Goal: Task Accomplishment & Management: Manage account settings

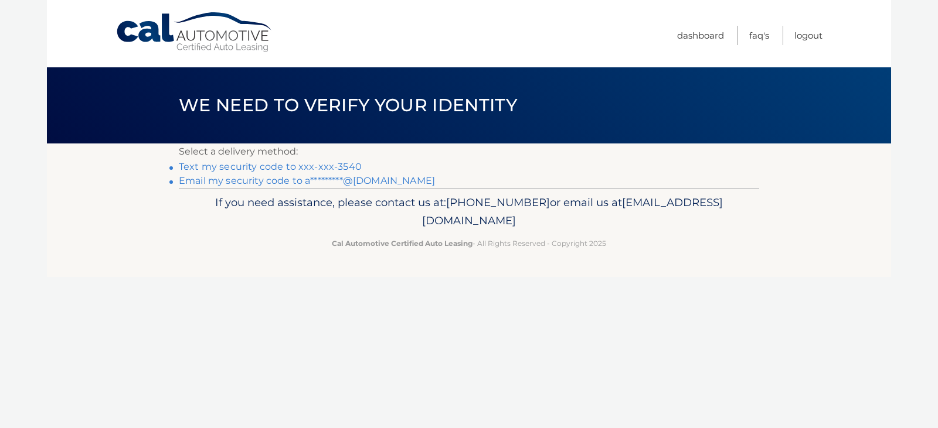
click at [349, 166] on link "Text my security code to xxx-xxx-3540" at bounding box center [270, 166] width 183 height 11
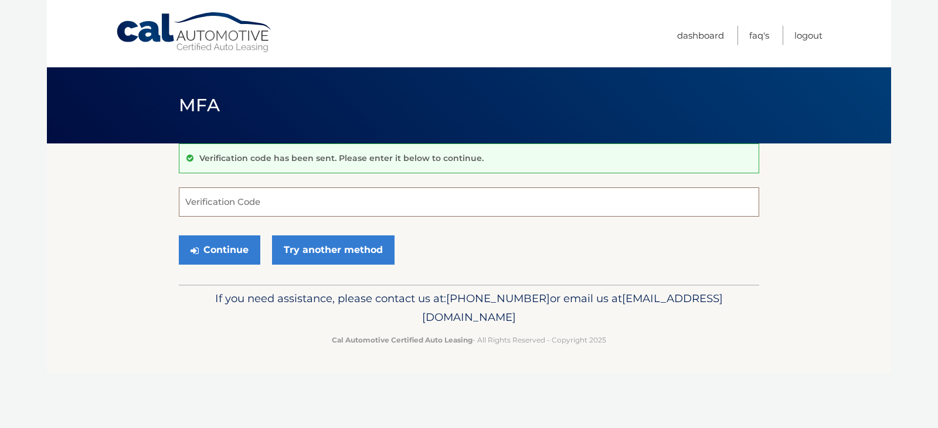
click at [414, 196] on input "Verification Code" at bounding box center [469, 202] width 580 height 29
type input "029830"
click at [202, 248] on button "Continue" at bounding box center [219, 250] width 81 height 29
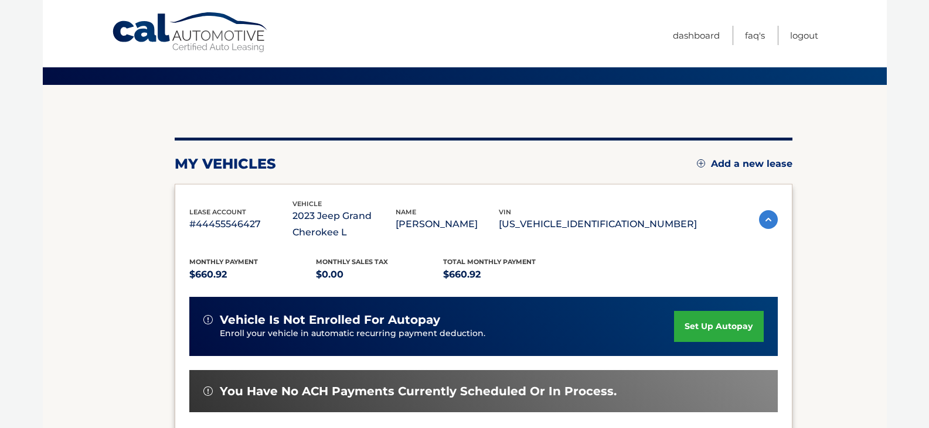
scroll to position [234, 0]
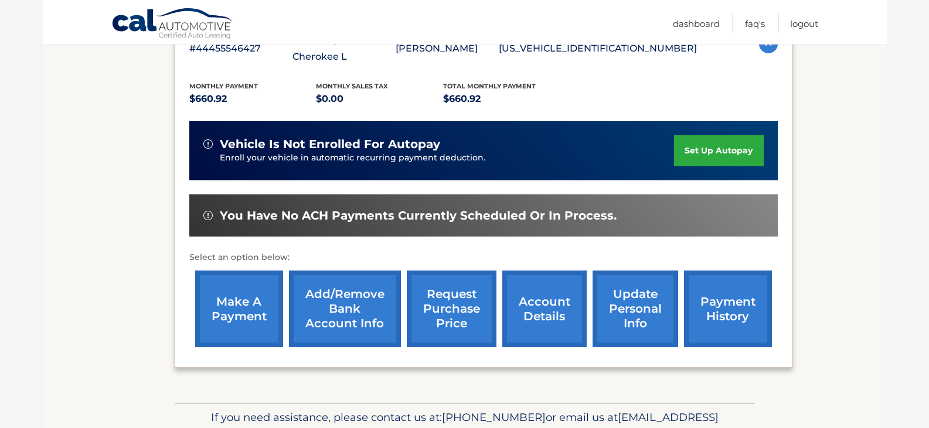
click at [258, 303] on link "make a payment" at bounding box center [239, 309] width 88 height 77
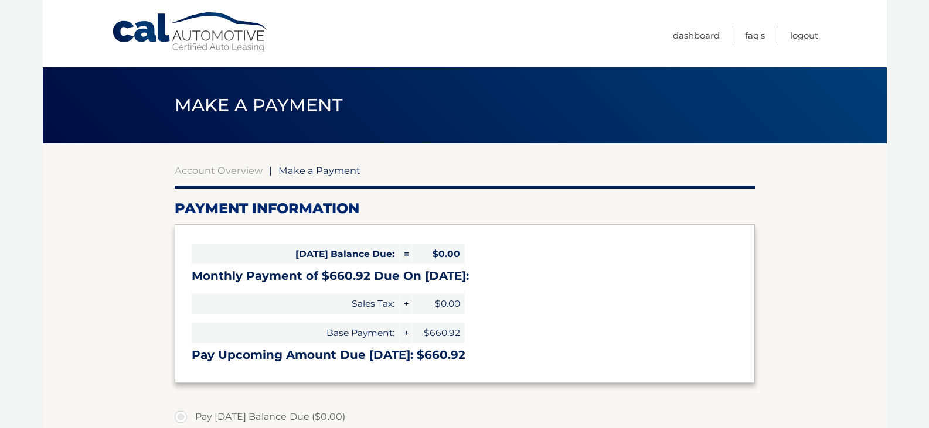
select select "YTg5Nzc2YmMtODVmOC00YjE1LWJiM2QtZWE2NzRiNTM2NDQx"
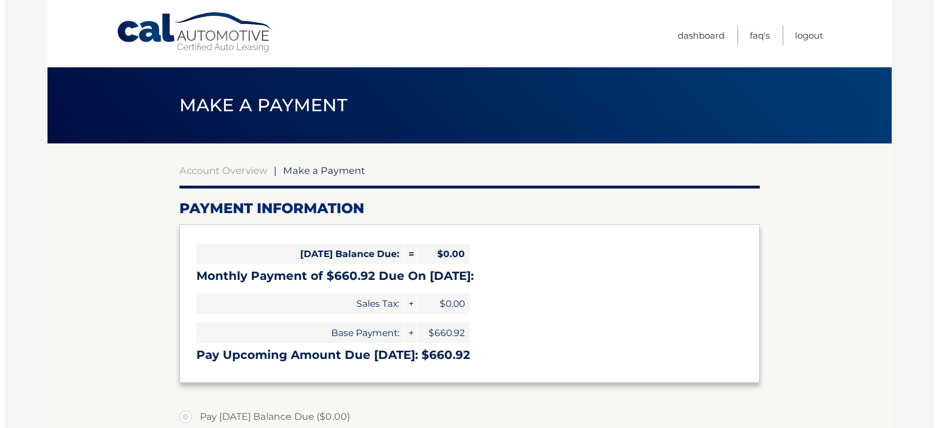
scroll to position [352, 0]
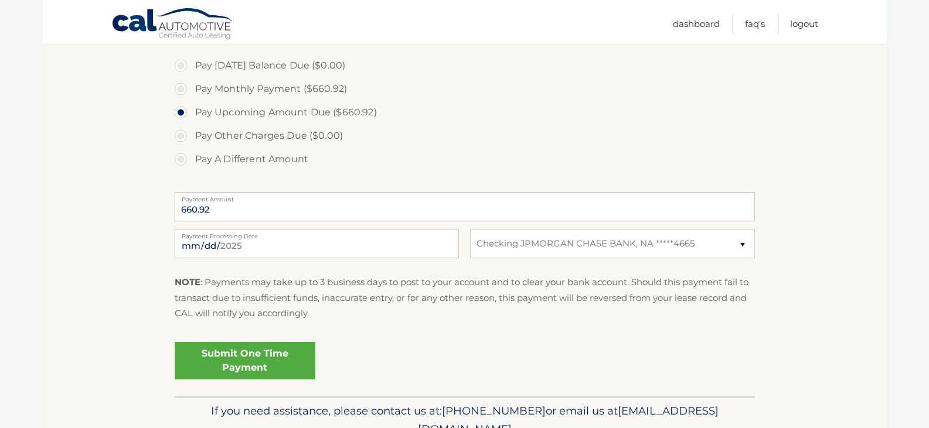
click at [262, 357] on link "Submit One Time Payment" at bounding box center [245, 361] width 141 height 38
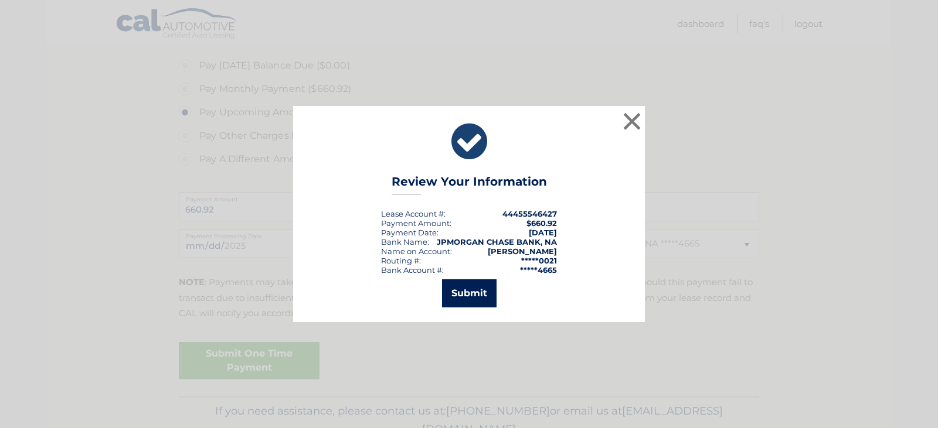
click at [474, 288] on button "Submit" at bounding box center [469, 294] width 54 height 28
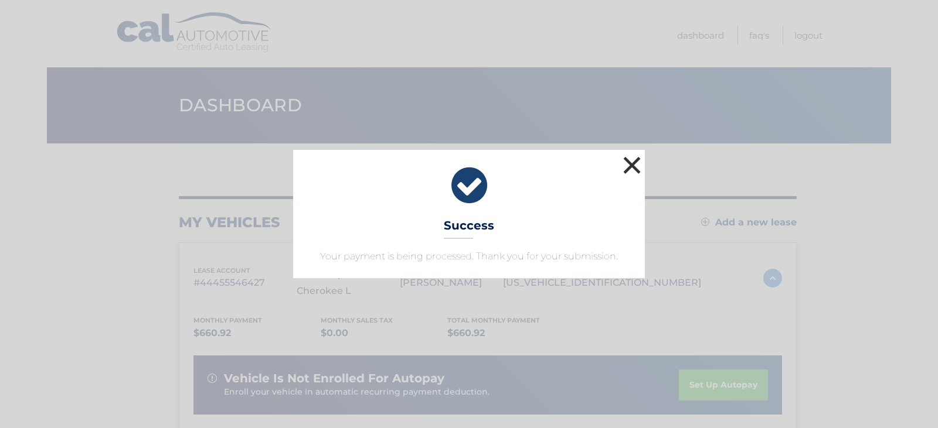
click at [638, 161] on button "×" at bounding box center [631, 165] width 23 height 23
